Goal: Information Seeking & Learning: Learn about a topic

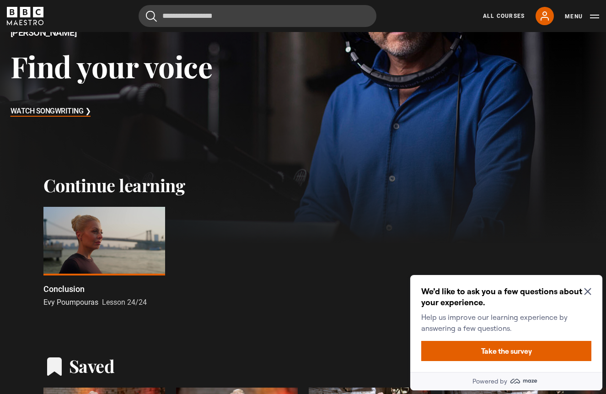
scroll to position [129, 0]
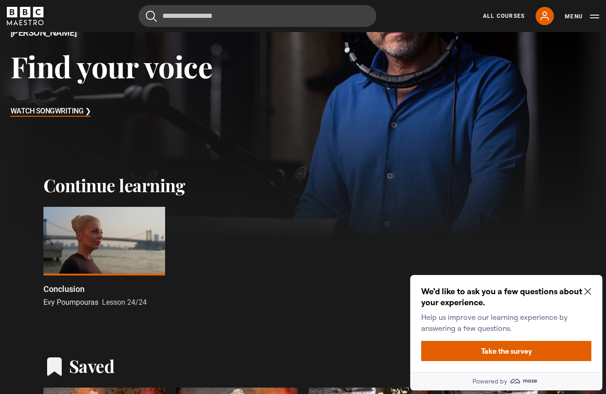
click at [88, 301] on span "Evy Poumpouras" at bounding box center [70, 302] width 55 height 9
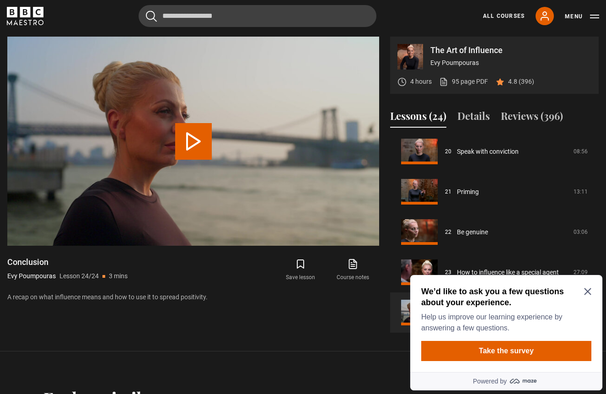
click at [585, 293] on icon "Close Maze Prompt" at bounding box center [587, 291] width 7 height 7
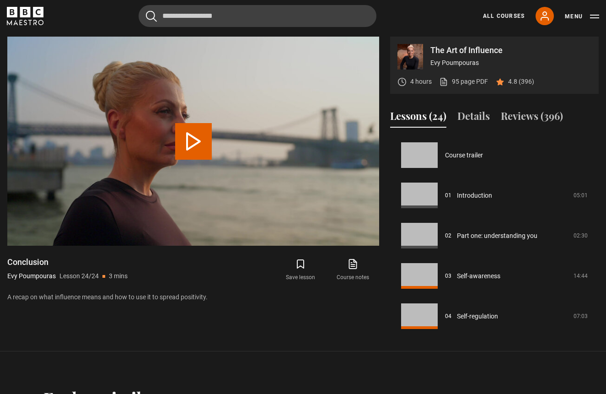
scroll to position [809, 0]
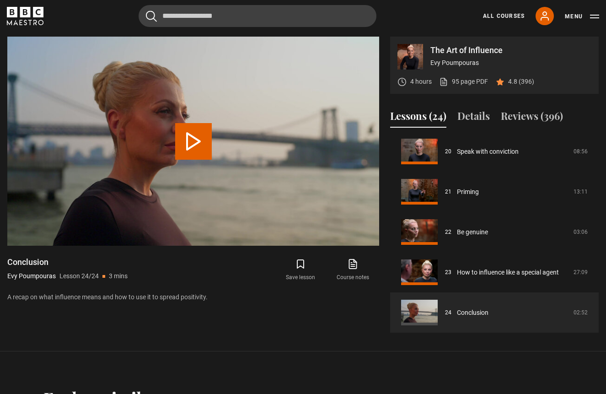
click at [408, 121] on button "Lessons (24)" at bounding box center [418, 117] width 56 height 19
click at [409, 61] on img at bounding box center [411, 57] width 26 height 26
click at [55, 96] on video "Video Player" at bounding box center [193, 141] width 372 height 209
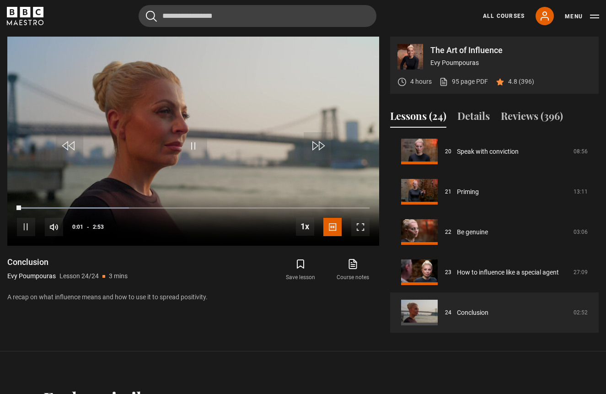
click at [33, 278] on p "Evy Poumpouras" at bounding box center [31, 276] width 48 height 10
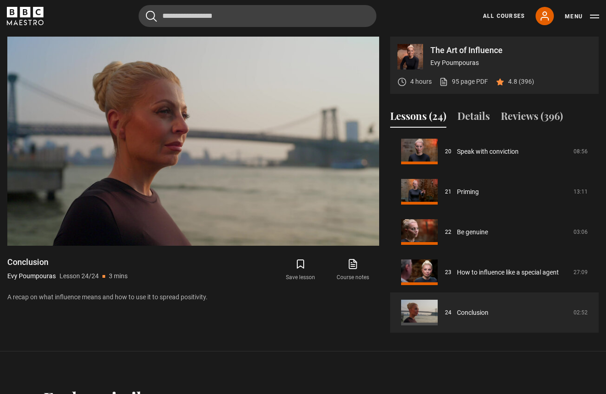
click at [33, 278] on p "Evy Poumpouras" at bounding box center [31, 276] width 48 height 10
click at [504, 14] on link "All Courses" at bounding box center [504, 16] width 42 height 8
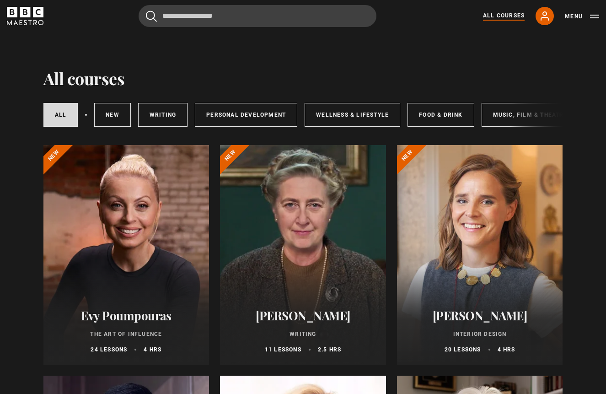
click at [119, 289] on div at bounding box center [126, 255] width 166 height 220
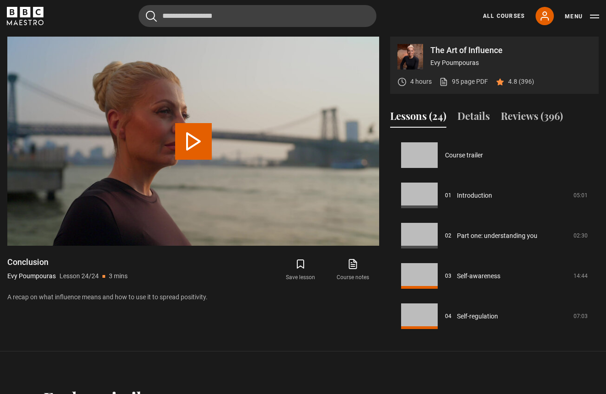
scroll to position [809, 0]
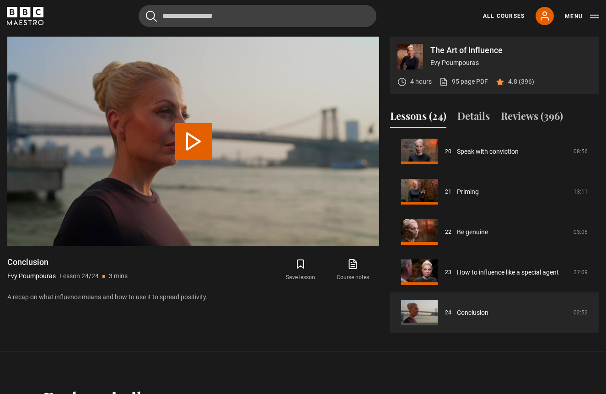
click at [448, 52] on p "The Art of Influence" at bounding box center [511, 50] width 161 height 8
click at [575, 16] on button "Menu" at bounding box center [582, 16] width 34 height 9
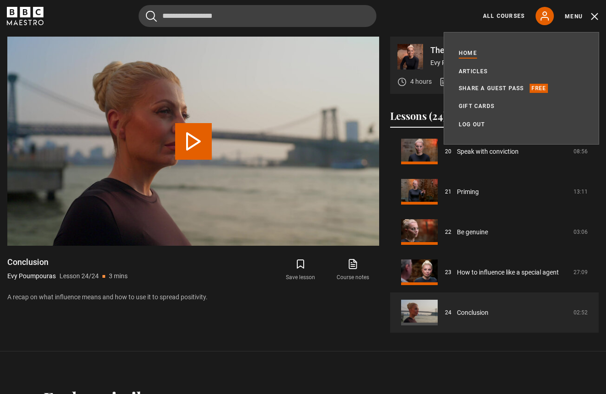
click at [469, 52] on link "Home" at bounding box center [468, 52] width 18 height 9
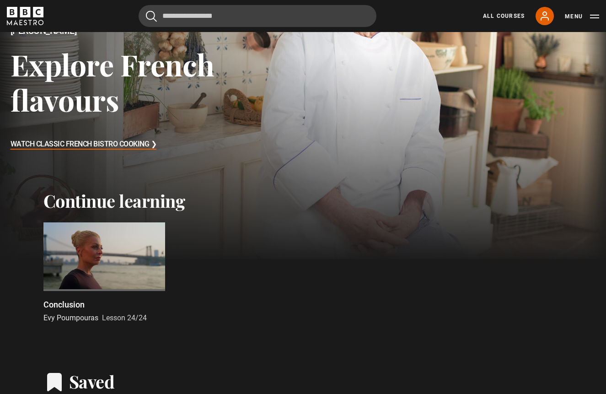
scroll to position [125, 0]
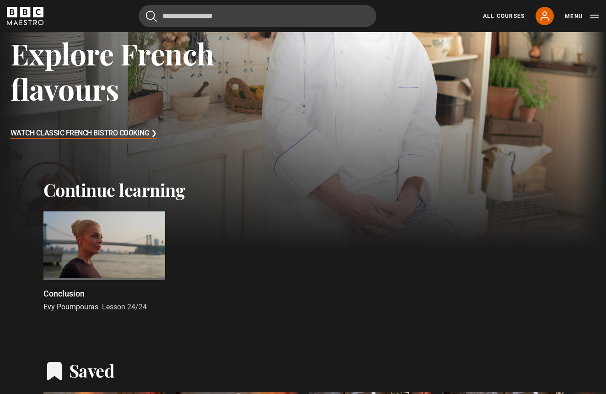
click at [68, 308] on span "Evy Poumpouras" at bounding box center [70, 306] width 55 height 9
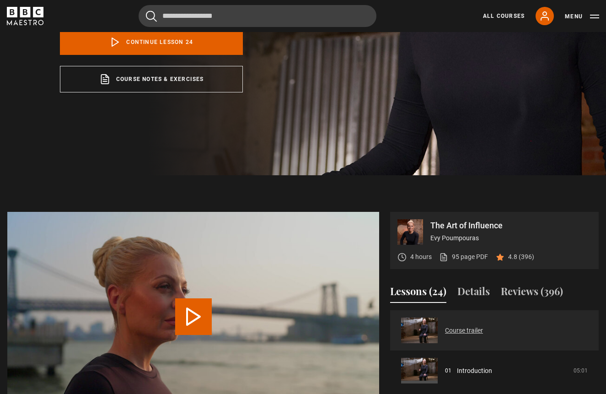
scroll to position [228, 0]
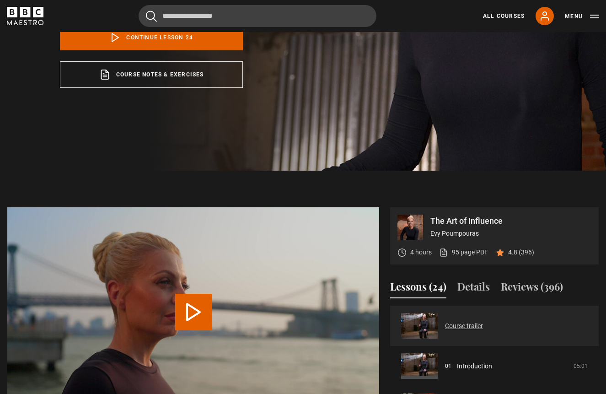
click at [465, 326] on link "Course trailer" at bounding box center [464, 326] width 38 height 10
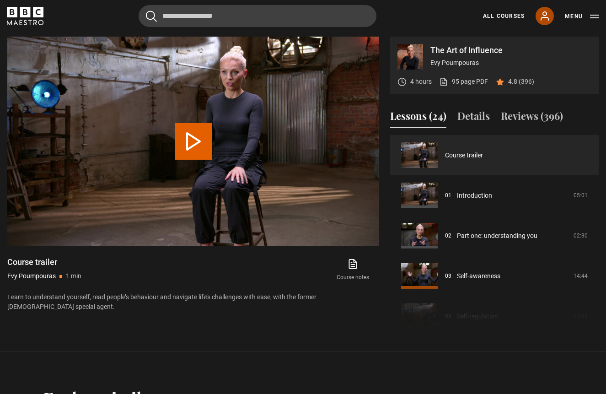
click at [544, 16] on icon at bounding box center [544, 16] width 11 height 11
click at [576, 14] on button "Menu" at bounding box center [582, 16] width 34 height 9
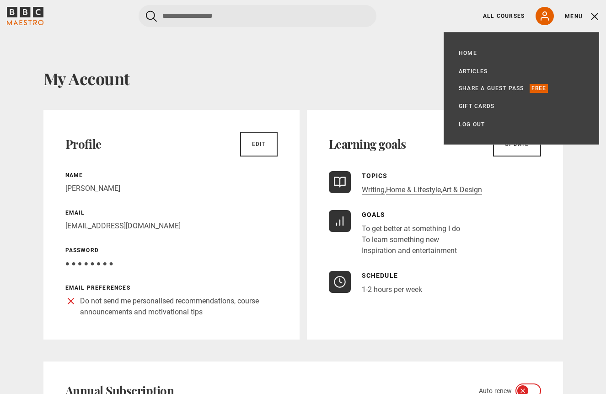
click at [259, 80] on h1 "My Account" at bounding box center [303, 78] width 520 height 19
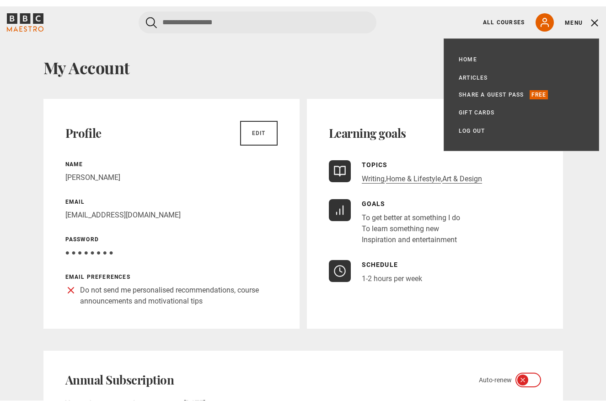
scroll to position [17, 0]
